Goal: Task Accomplishment & Management: Manage account settings

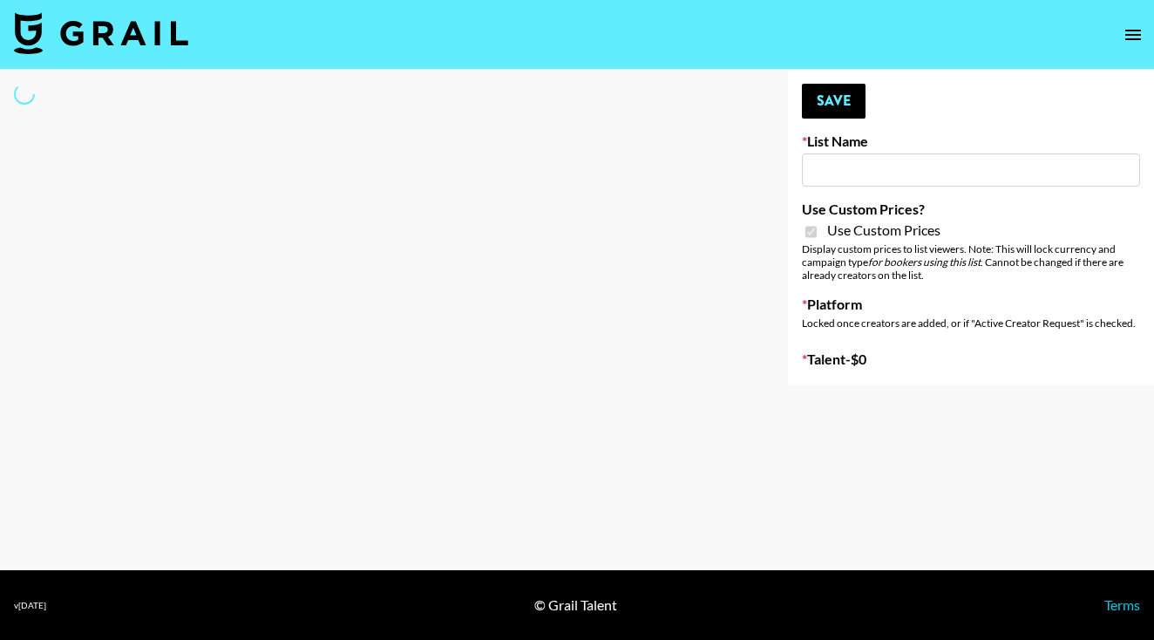
type input "Ever Clean"
checkbox input "true"
select select "Brand"
type input "Galaxy Lamps"
checkbox input "true"
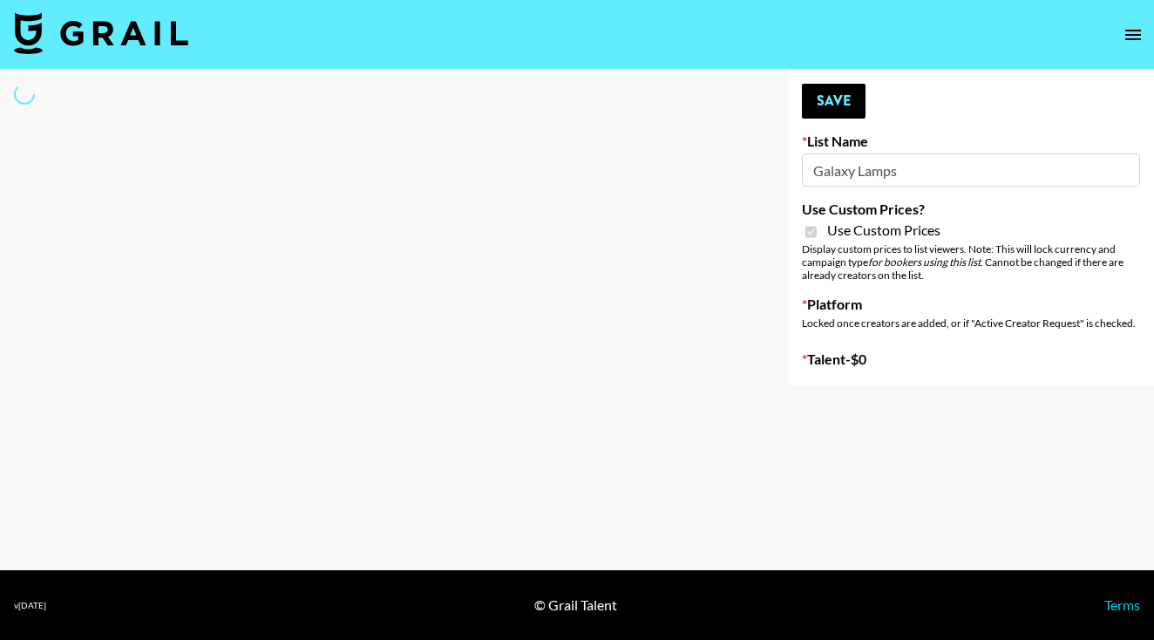
select select "Brand"
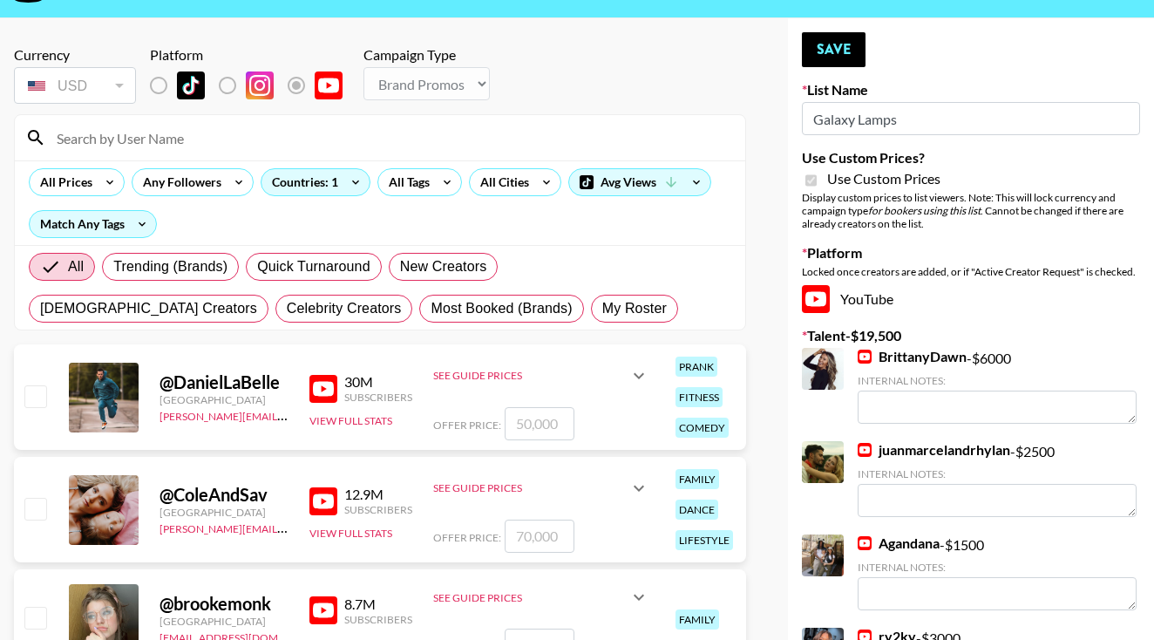
scroll to position [49, 0]
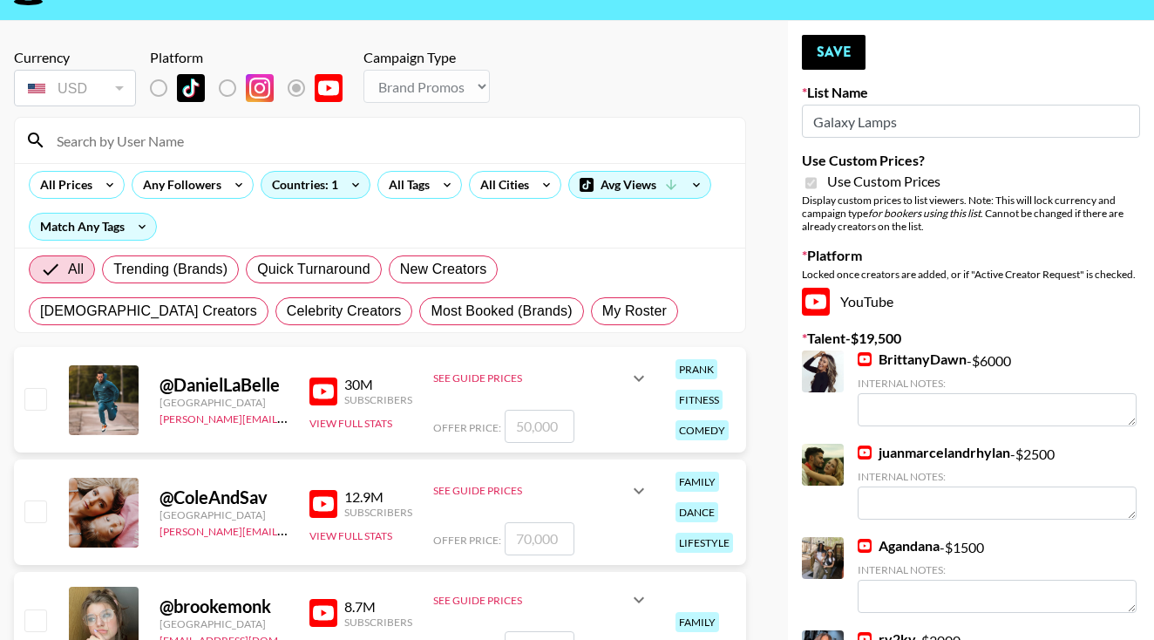
click at [464, 135] on input at bounding box center [390, 140] width 689 height 28
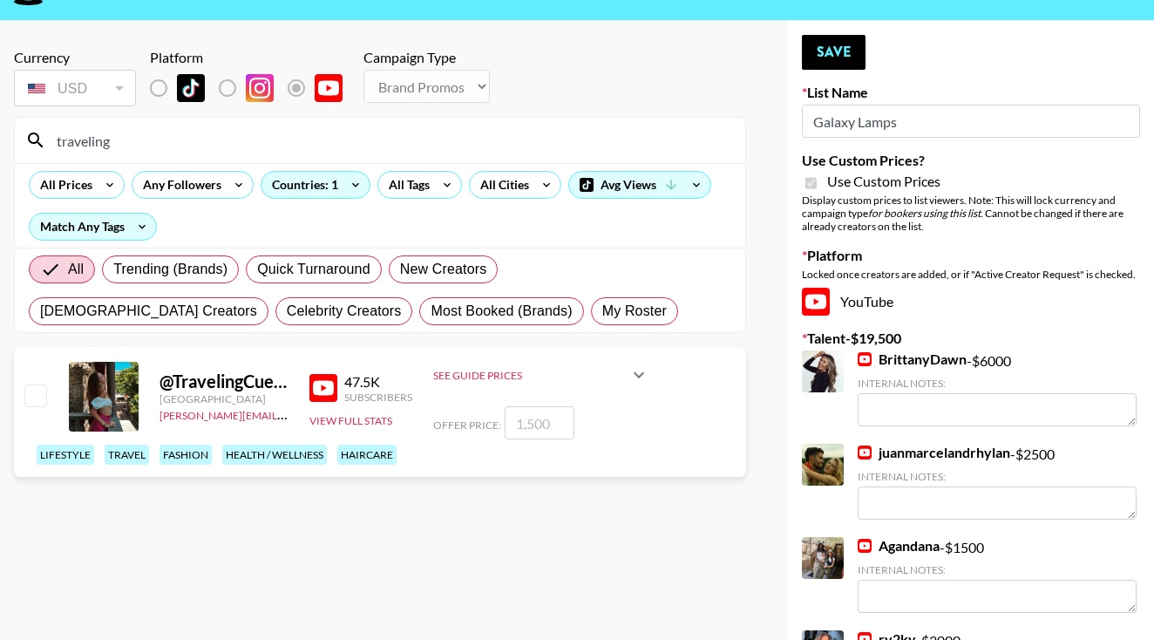
type input "traveling"
click at [44, 405] on input "checkbox" at bounding box center [34, 394] width 21 height 21
checkbox input "true"
type input "1500"
click at [855, 60] on button "Save" at bounding box center [834, 52] width 64 height 35
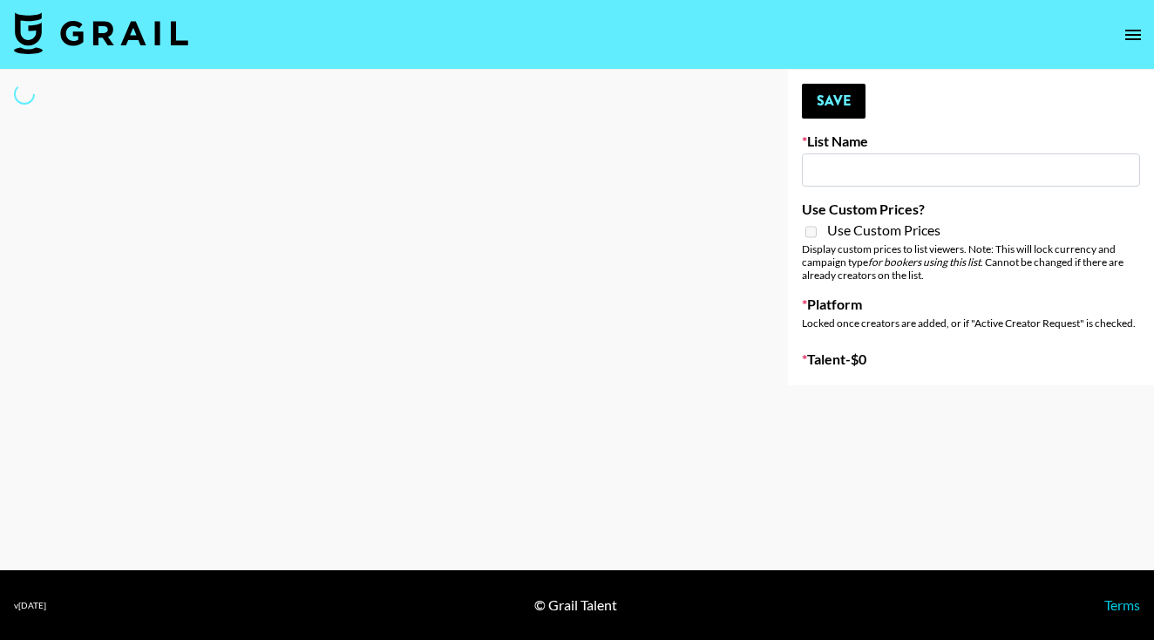
type input "Zhus Song Promo - Tega"
select select "Song"
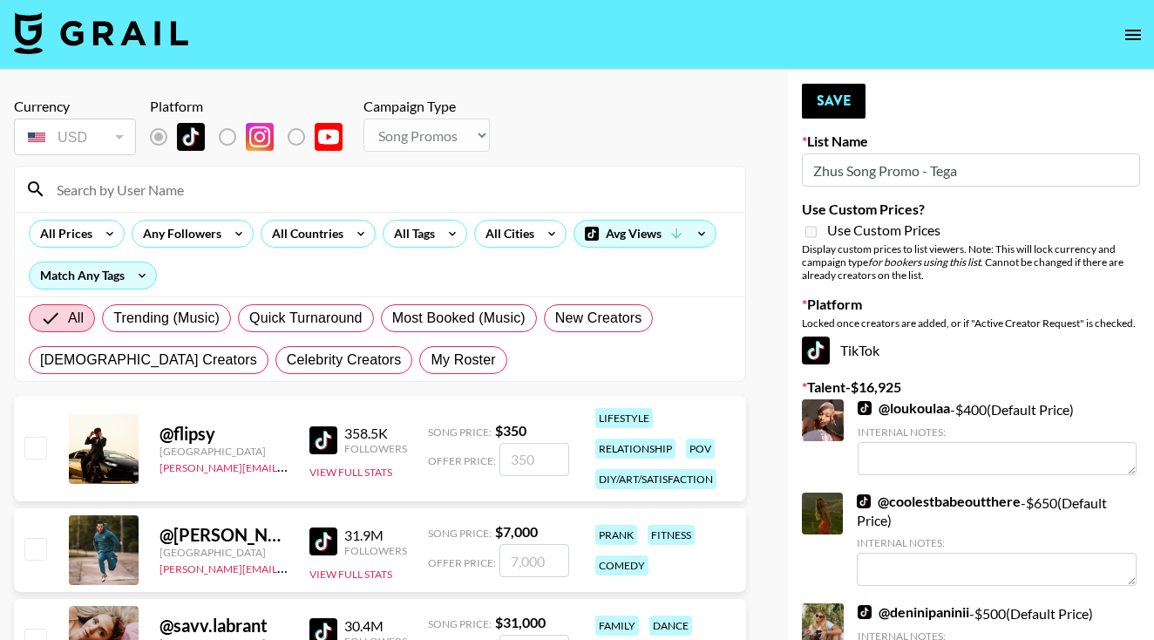
click at [415, 185] on input at bounding box center [390, 189] width 689 height 28
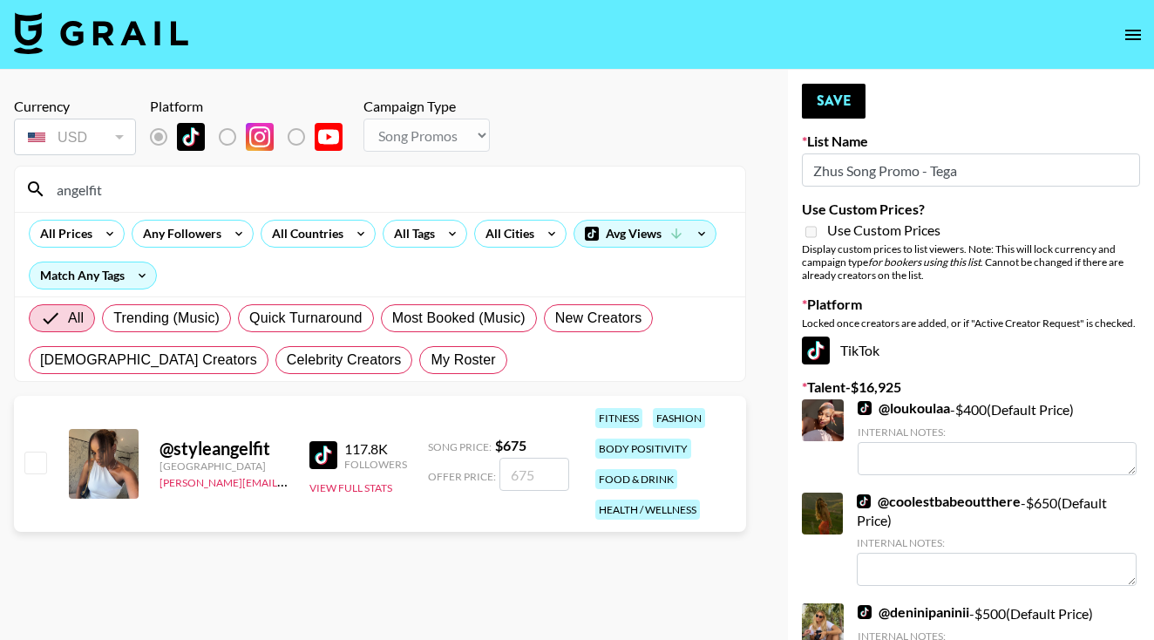
type input "angelfit"
click at [31, 465] on input "checkbox" at bounding box center [34, 462] width 21 height 21
checkbox input "true"
type input "675"
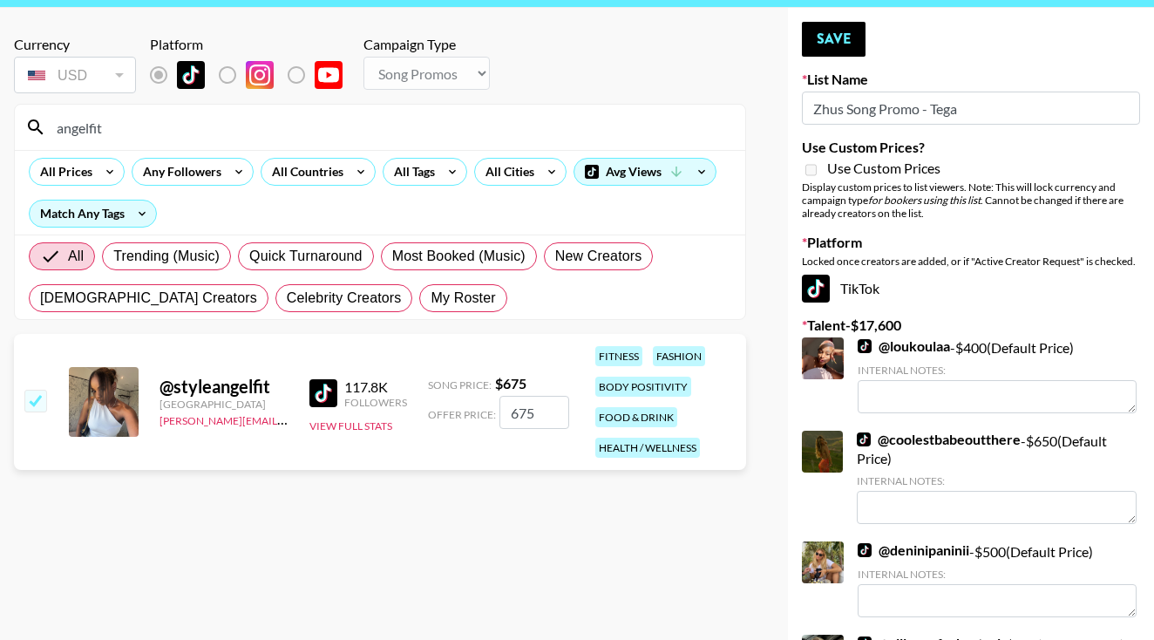
scroll to position [64, 0]
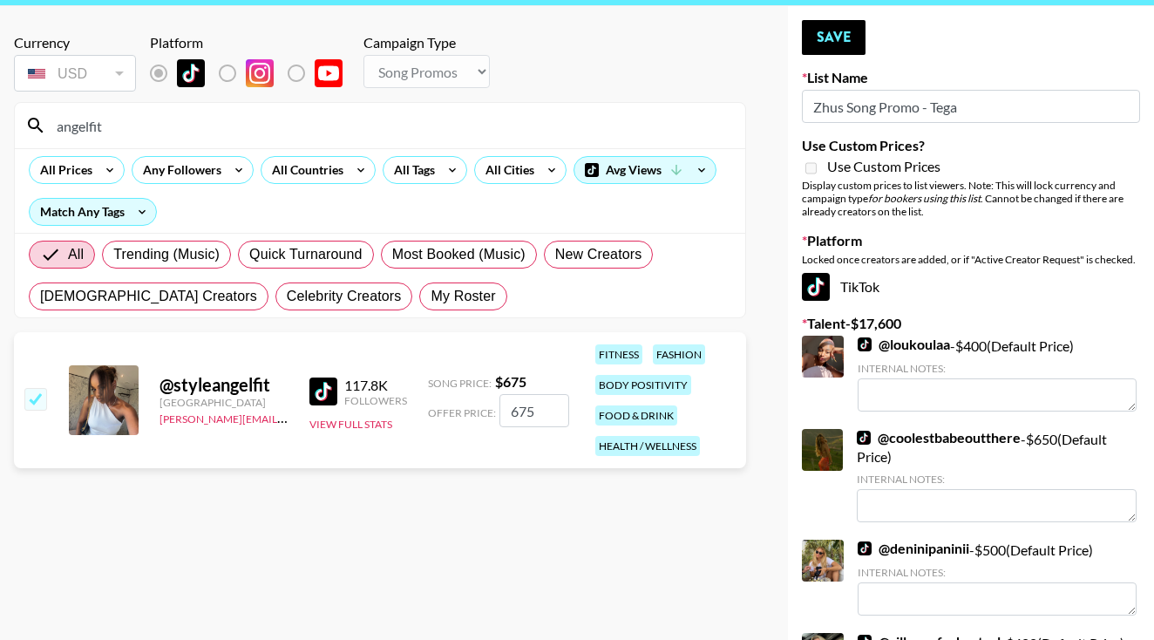
click at [138, 135] on input "angelfit" at bounding box center [390, 126] width 689 height 28
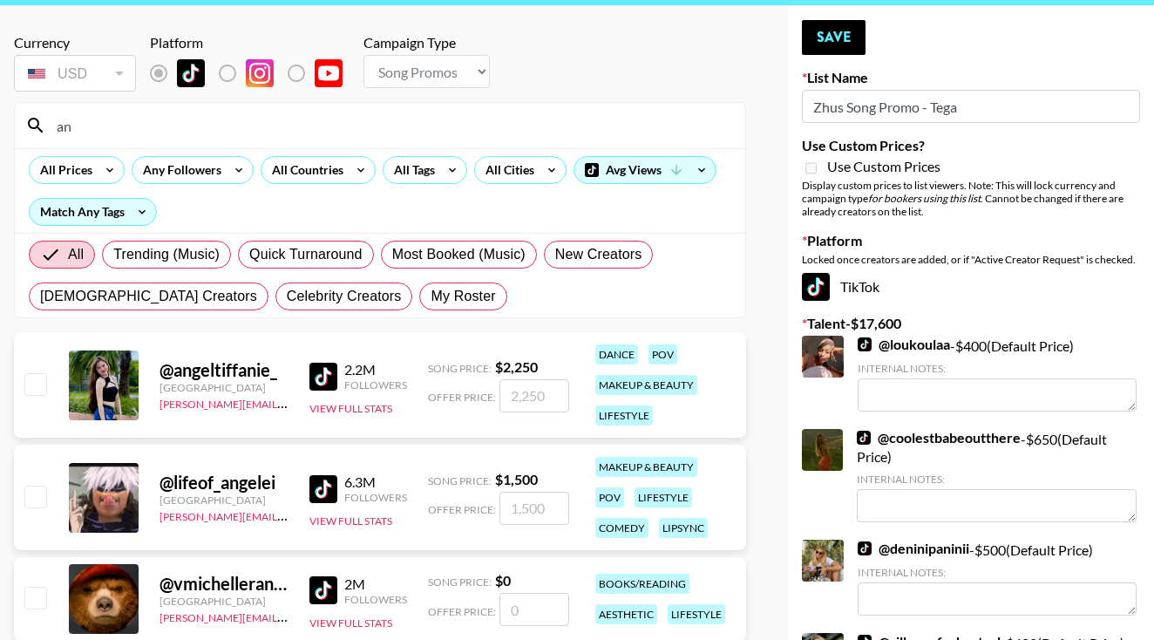
type input "a"
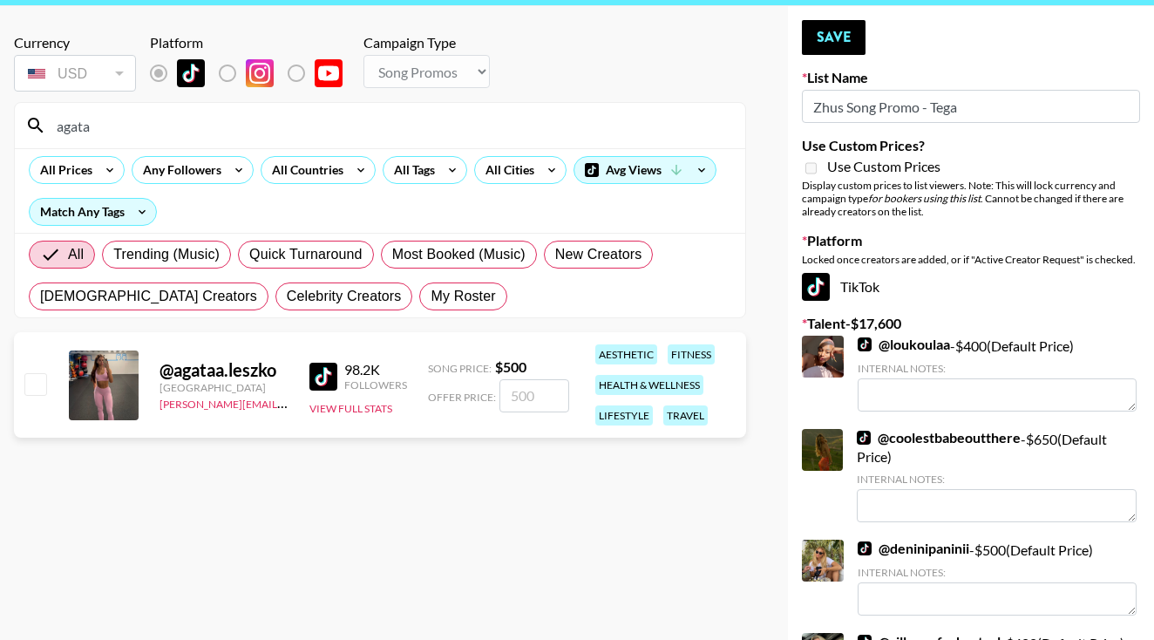
type input "agata"
click at [30, 374] on input "checkbox" at bounding box center [34, 383] width 21 height 21
checkbox input "true"
click at [513, 400] on input "500" at bounding box center [534, 395] width 70 height 33
click at [839, 31] on button "Save" at bounding box center [834, 37] width 64 height 35
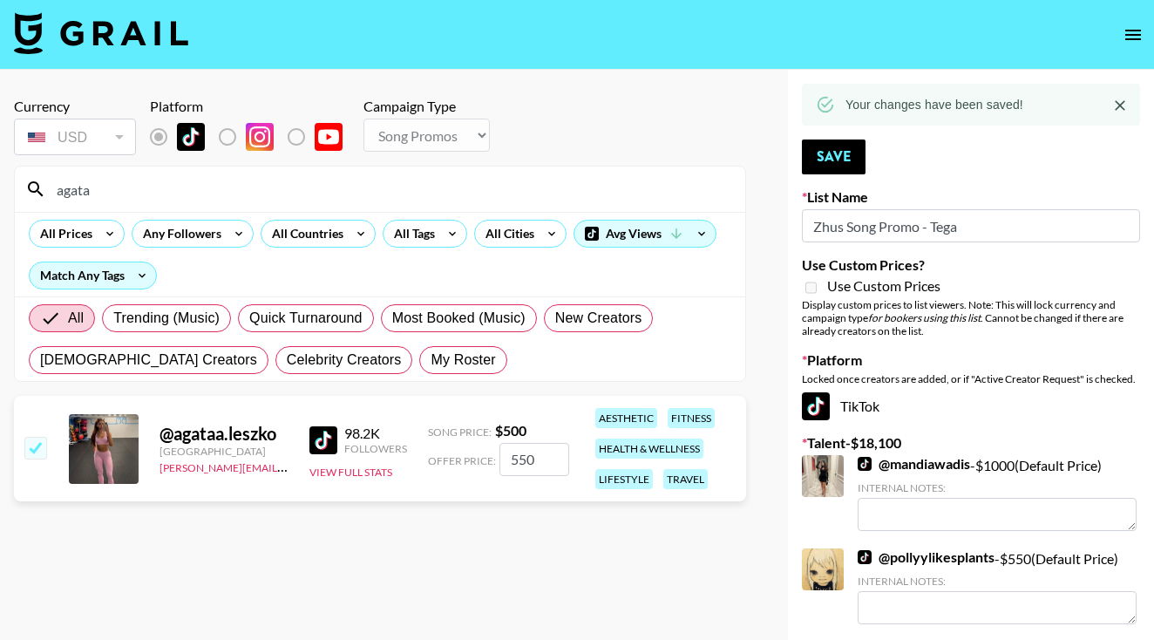
scroll to position [0, 0]
click at [513, 458] on input "550" at bounding box center [534, 459] width 70 height 33
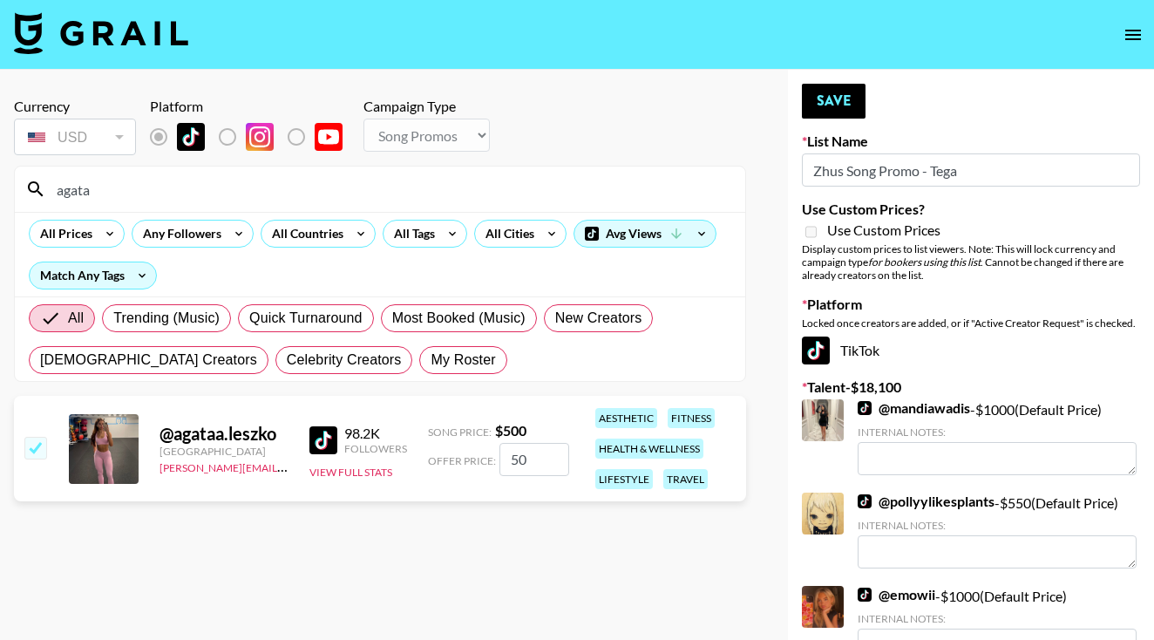
type input "650"
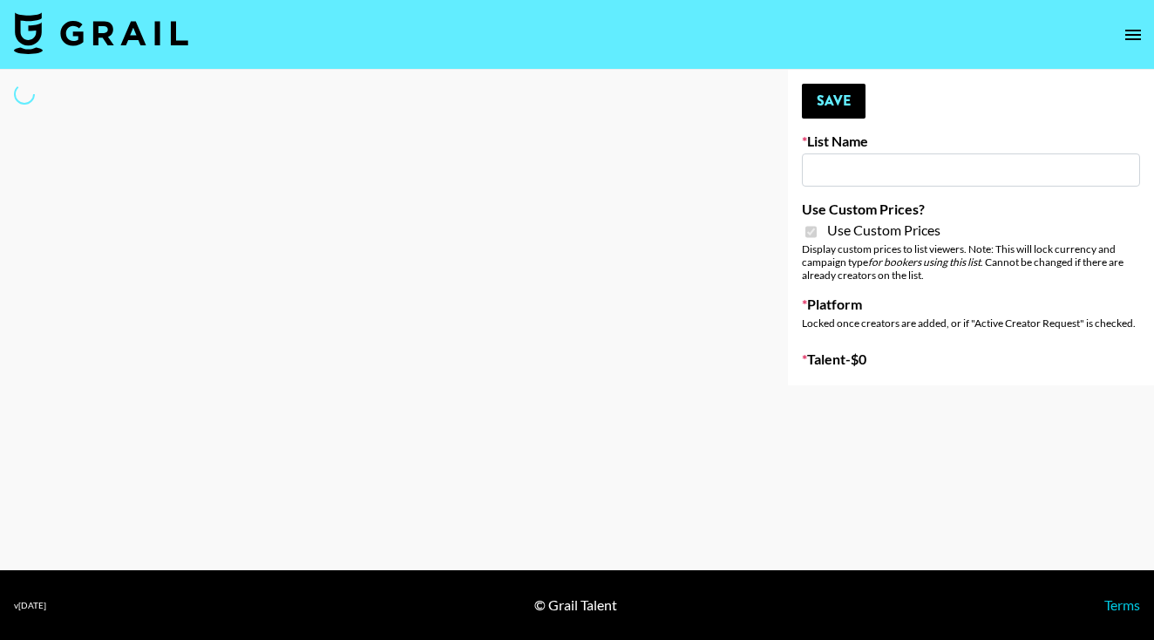
type input "Primal Harvest NEW ([DATE])"
checkbox input "true"
select select "Brand"
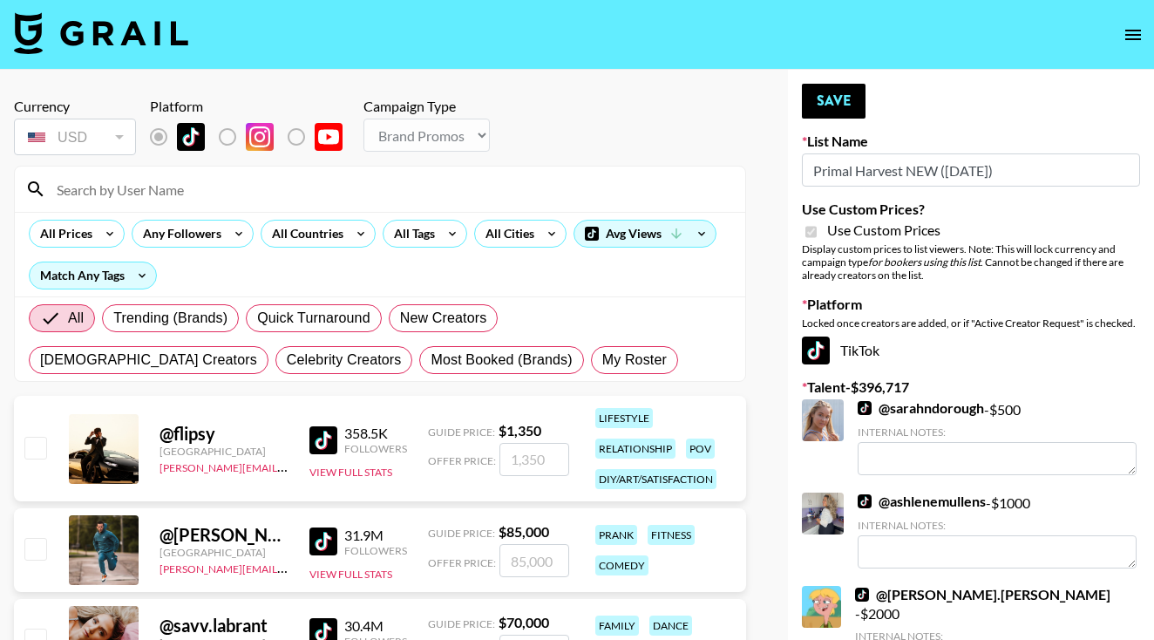
click at [245, 194] on input at bounding box center [390, 189] width 689 height 28
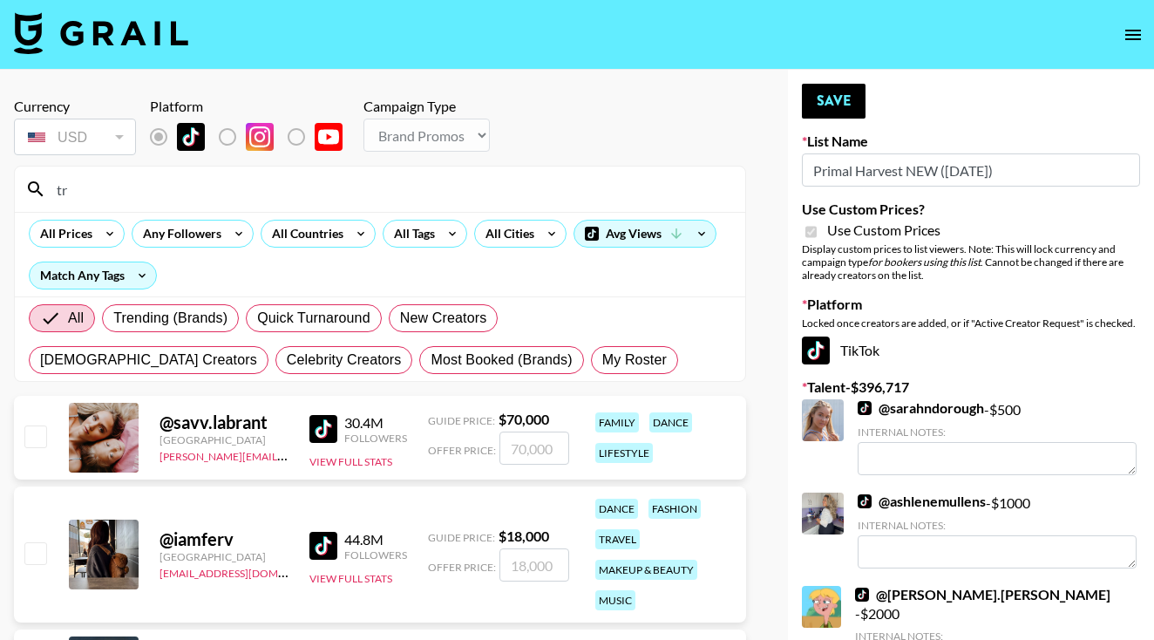
type input "t"
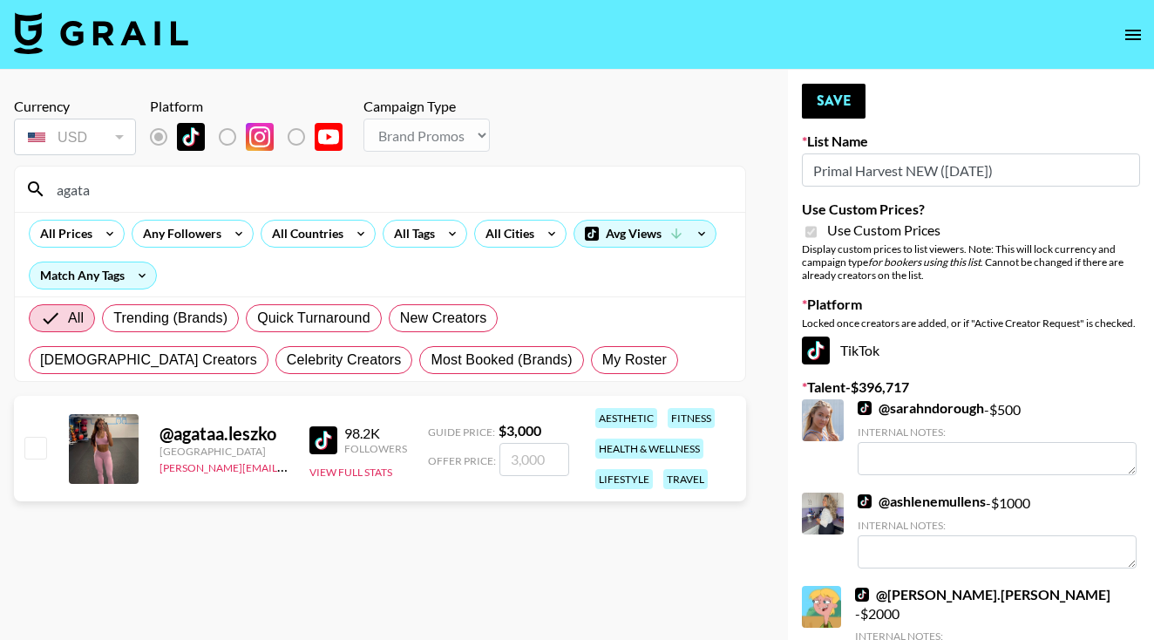
type input "agata"
click at [1128, 44] on icon "open drawer" at bounding box center [1133, 34] width 21 height 21
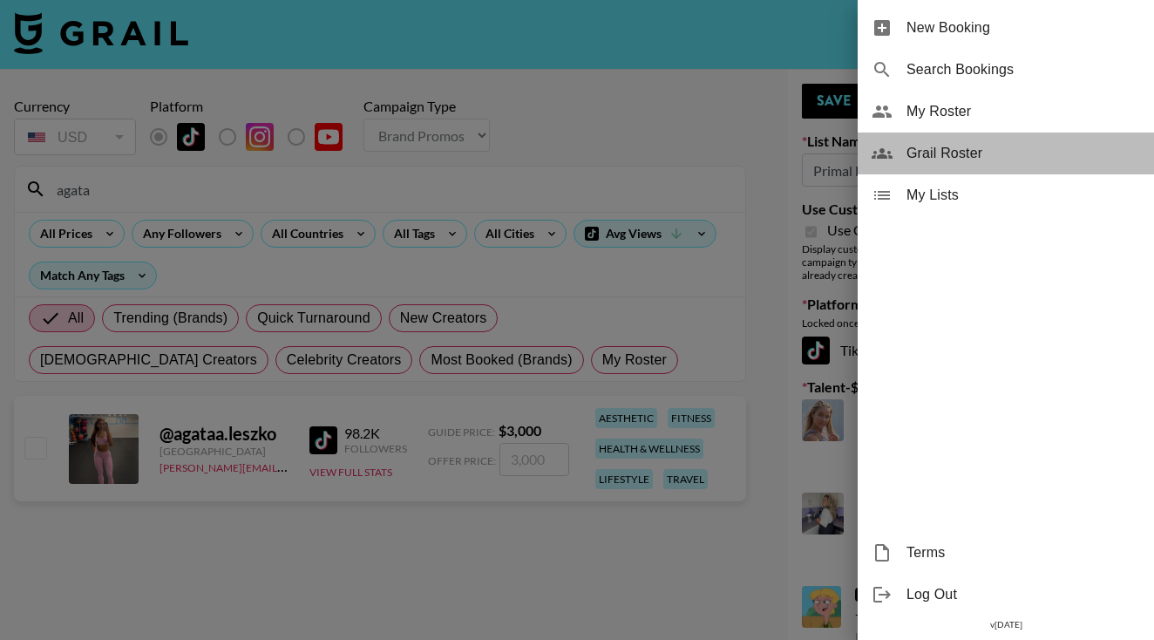
click at [955, 144] on span "Grail Roster" at bounding box center [1023, 153] width 234 height 21
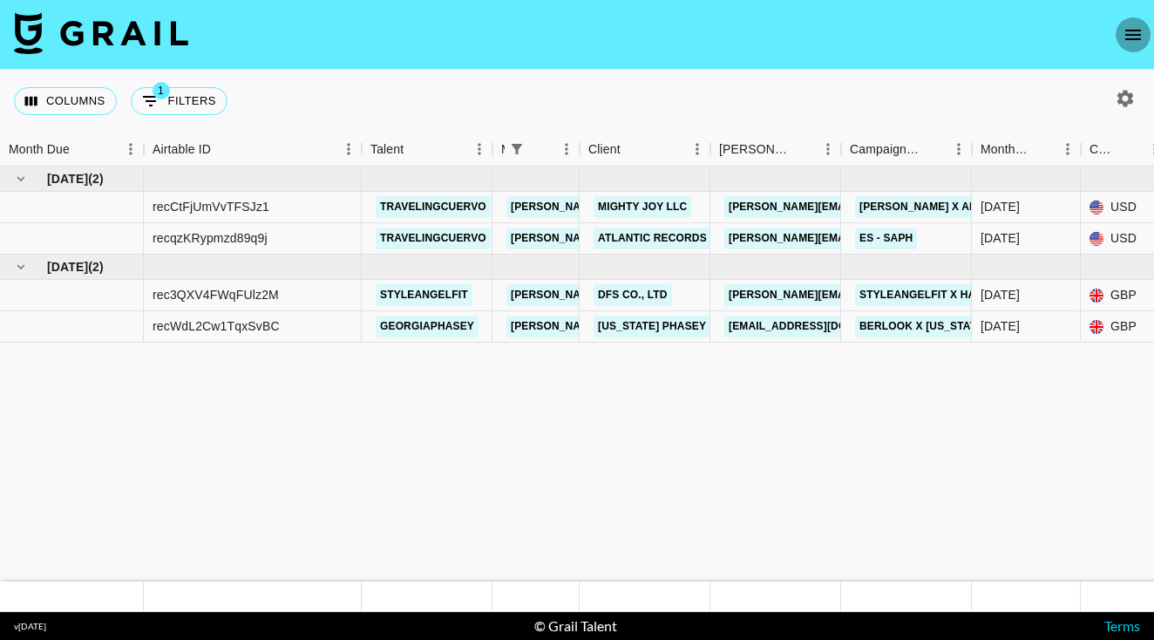
click at [1134, 31] on icon "open drawer" at bounding box center [1133, 35] width 16 height 10
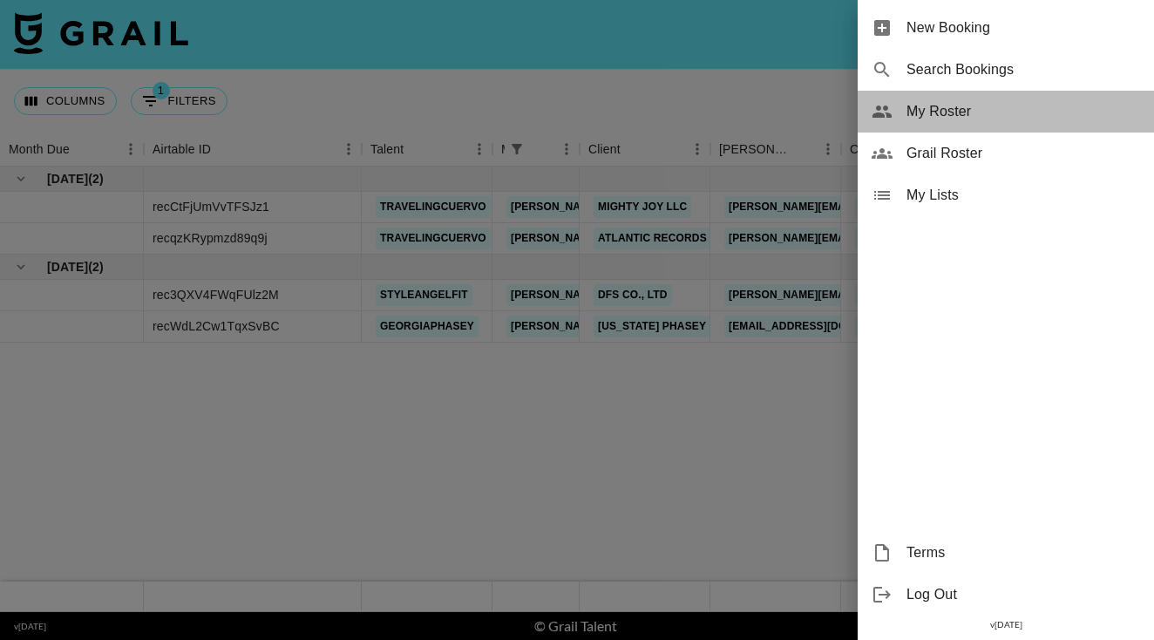
click at [956, 112] on span "My Roster" at bounding box center [1023, 111] width 234 height 21
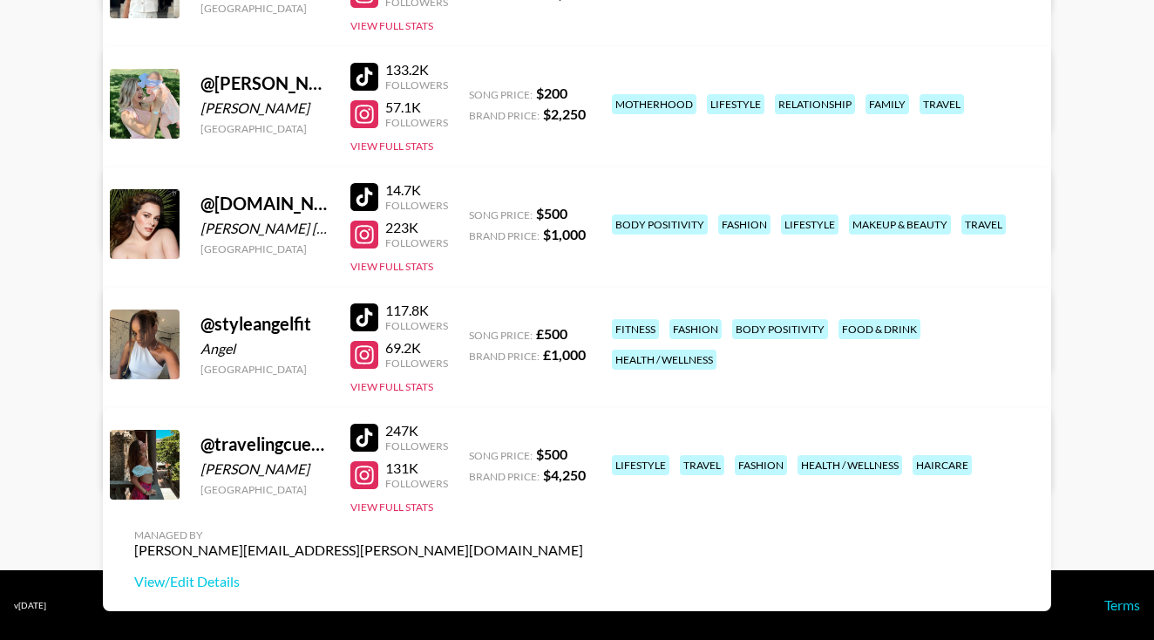
scroll to position [458, 0]
